Goal: Find specific page/section: Find specific page/section

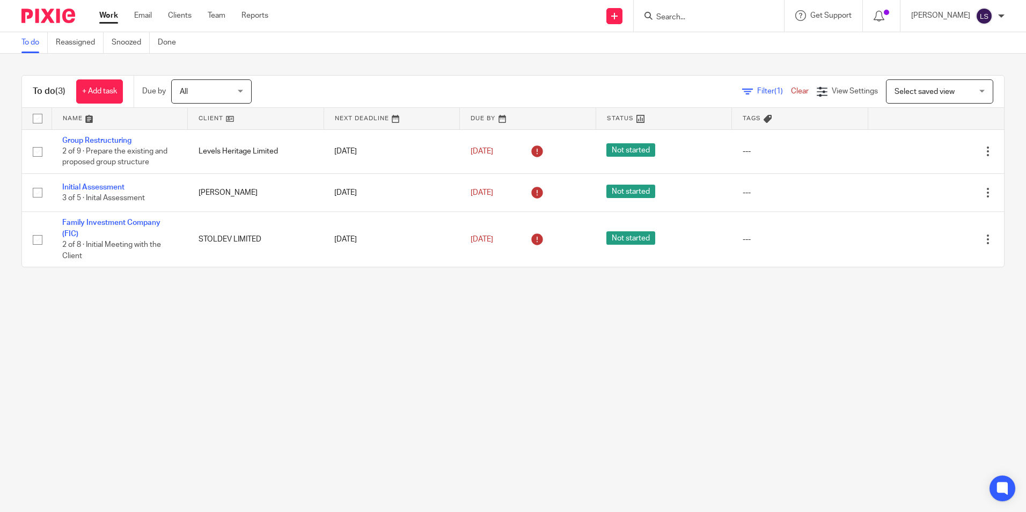
click at [702, 8] on div at bounding box center [709, 16] width 150 height 32
click at [702, 15] on input "Search" at bounding box center [703, 18] width 97 height 10
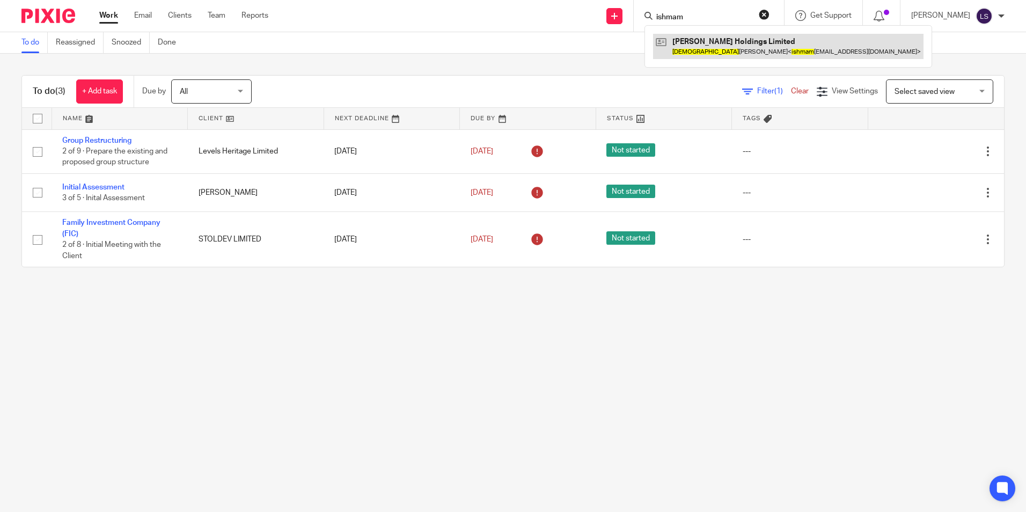
type input "ishmam"
click at [715, 39] on link at bounding box center [788, 46] width 271 height 25
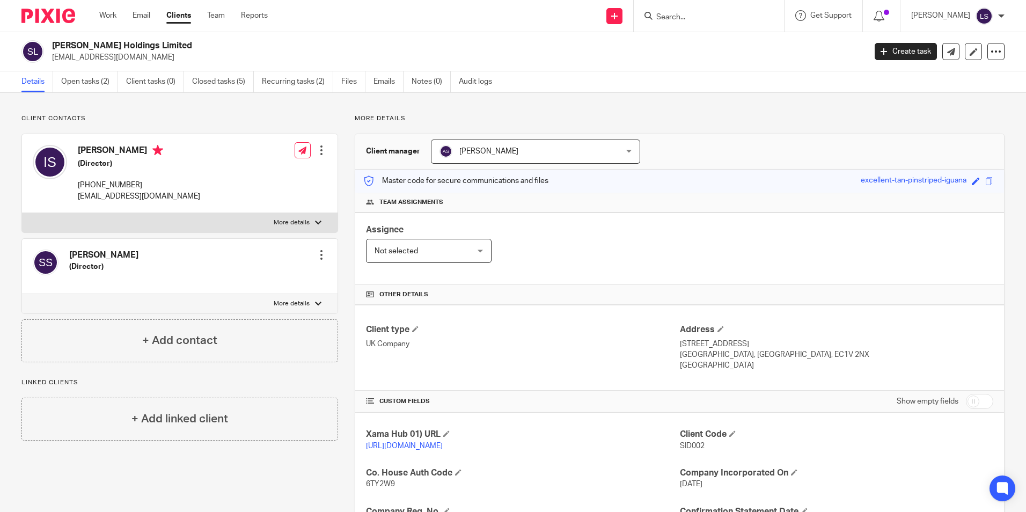
drag, startPoint x: 172, startPoint y: 45, endPoint x: 35, endPoint y: 50, distance: 137.0
click at [35, 50] on div "[PERSON_NAME] Holdings Limited [EMAIL_ADDRESS][DOMAIN_NAME]" at bounding box center [439, 51] width 837 height 23
copy div "[PERSON_NAME] Holdings Limited"
drag, startPoint x: 129, startPoint y: 115, endPoint x: 122, endPoint y: 119, distance: 8.2
click at [129, 115] on p "Client contacts" at bounding box center [179, 118] width 317 height 9
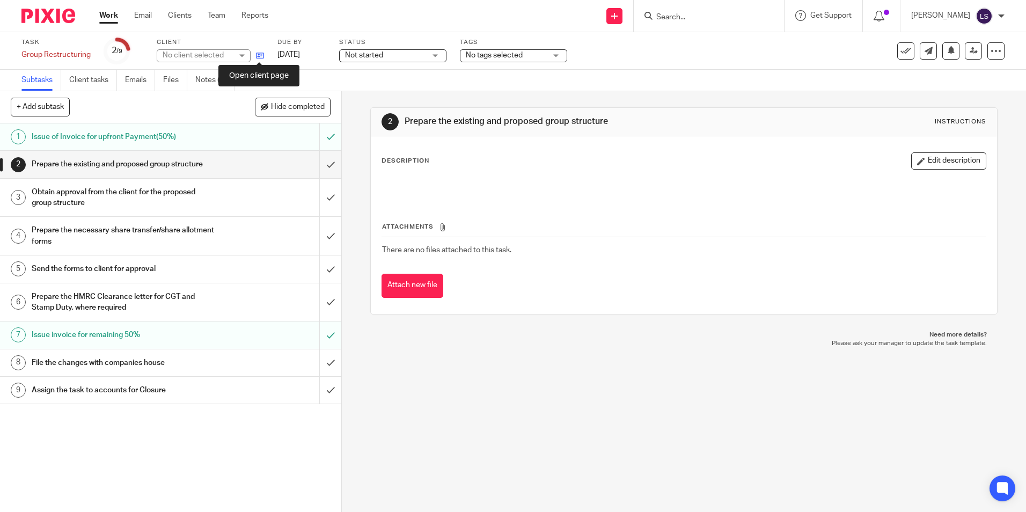
click at [259, 55] on icon at bounding box center [260, 56] width 8 height 8
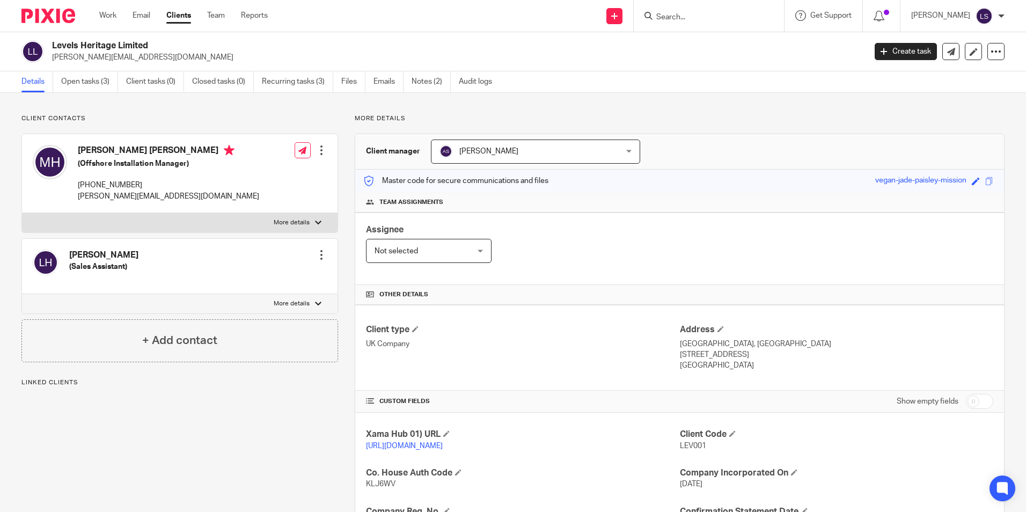
drag, startPoint x: 151, startPoint y: 46, endPoint x: 49, endPoint y: 41, distance: 102.1
click at [49, 41] on div "Levels Heritage Limited michael@levelsheritage.com" at bounding box center [439, 51] width 837 height 23
copy h2 "Levels Heritage Limited"
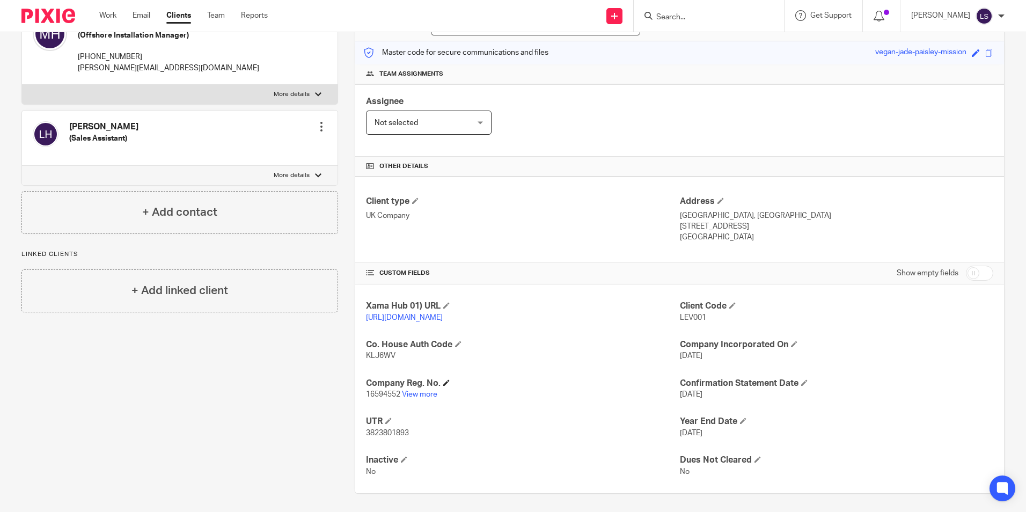
scroll to position [142, 0]
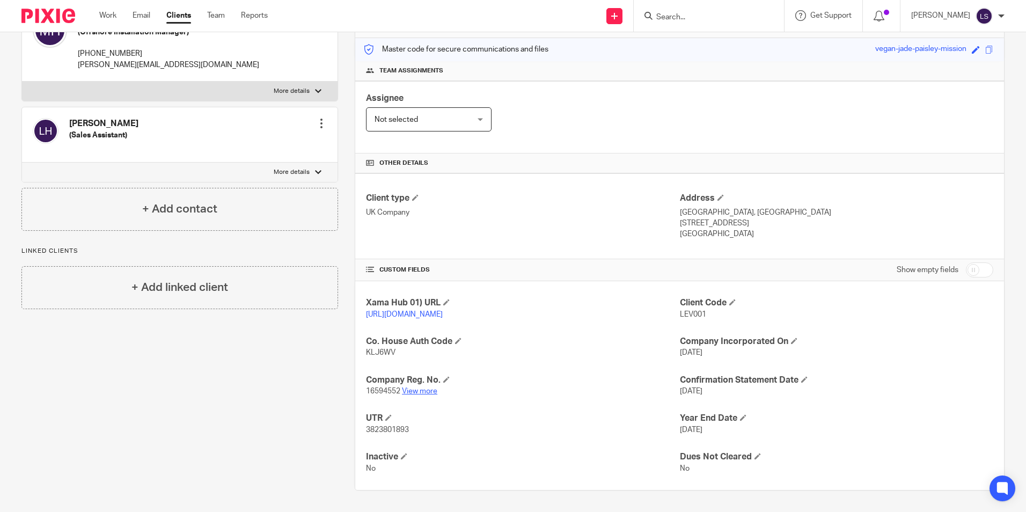
click at [419, 391] on link "View more" at bounding box center [419, 392] width 35 height 8
